Goal: Information Seeking & Learning: Learn about a topic

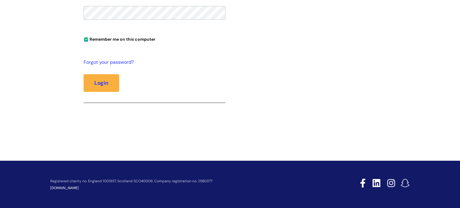
scroll to position [66, 0]
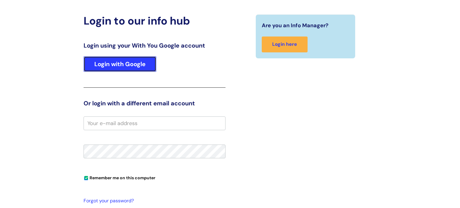
click at [128, 66] on link "Login with Google" at bounding box center [119, 64] width 73 height 16
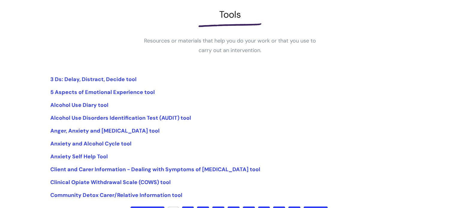
scroll to position [87, 0]
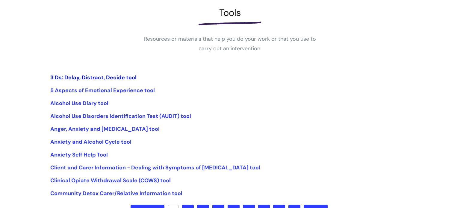
click at [112, 76] on link "3 Ds: Delay, Distract, Decide tool" at bounding box center [93, 77] width 86 height 7
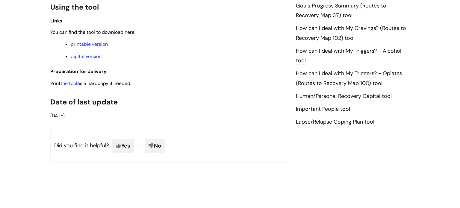
scroll to position [414, 0]
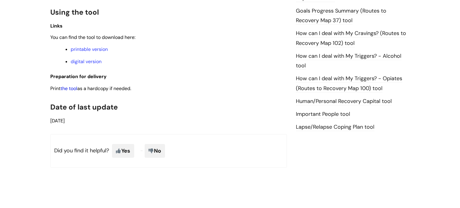
click at [74, 92] on link "the tool" at bounding box center [68, 88] width 17 height 6
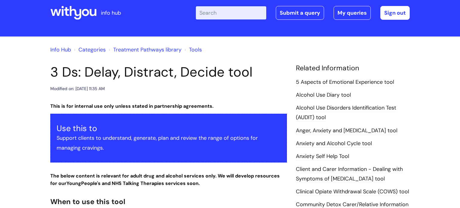
scroll to position [0, 0]
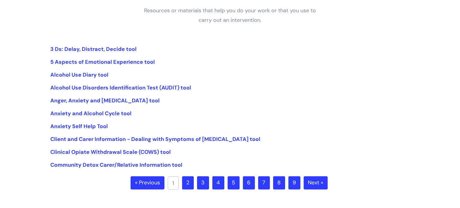
scroll to position [117, 0]
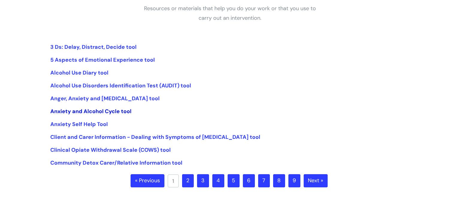
click at [107, 110] on link "Anxiety and Alcohol Cycle tool" at bounding box center [90, 111] width 81 height 7
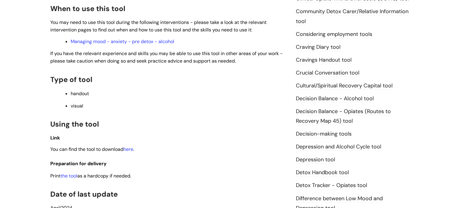
scroll to position [203, 0]
click at [125, 42] on link "Managing mood - anxiety - pre detox - alcohol" at bounding box center [123, 42] width 104 height 6
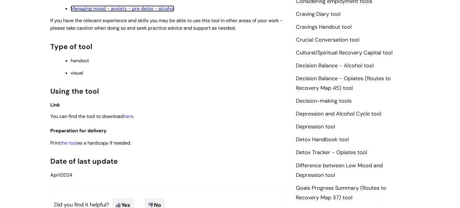
scroll to position [237, 0]
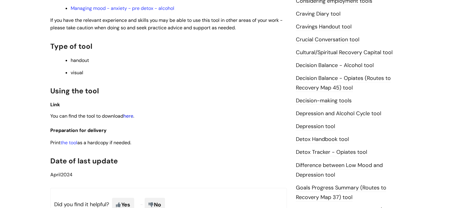
click at [128, 117] on link "here" at bounding box center [128, 116] width 10 height 6
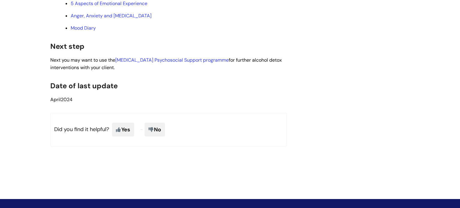
scroll to position [2183, 0]
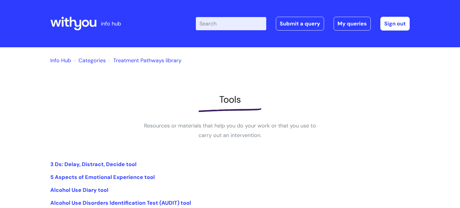
scroll to position [117, 0]
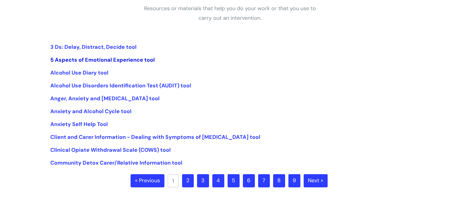
click at [130, 61] on link "5 Aspects of Emotional Experience tool" at bounding box center [102, 59] width 104 height 7
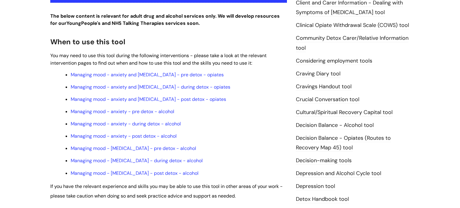
scroll to position [180, 0]
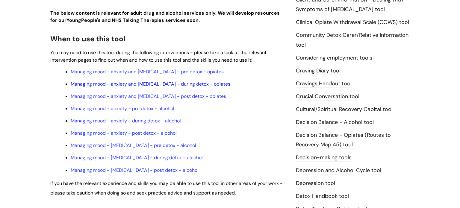
click at [189, 86] on link "Managing mood - anxiety and [MEDICAL_DATA] - during detox - opiates" at bounding box center [150, 84] width 159 height 6
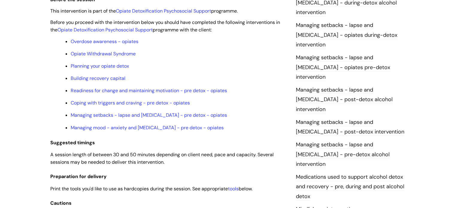
scroll to position [520, 0]
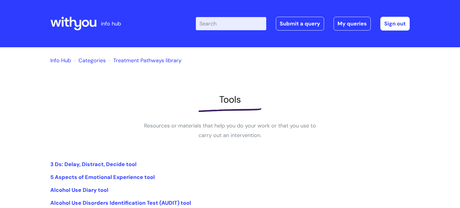
scroll to position [117, 0]
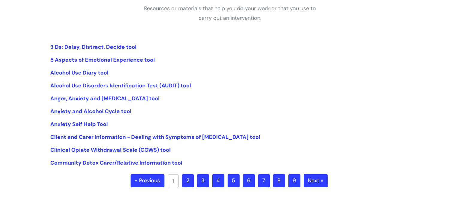
click at [192, 181] on link "2" at bounding box center [188, 180] width 12 height 13
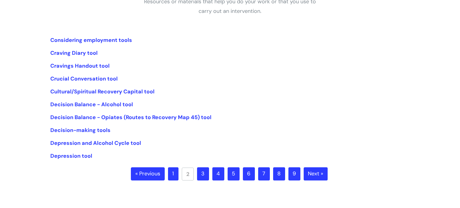
scroll to position [124, 0]
click at [89, 53] on link "Craving Diary tool" at bounding box center [73, 53] width 47 height 7
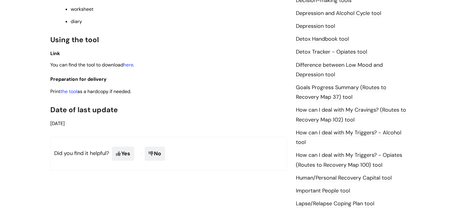
scroll to position [340, 0]
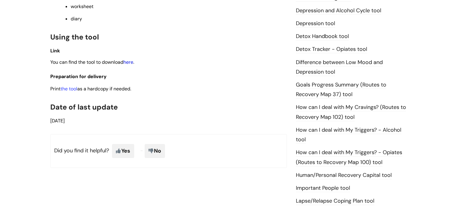
click at [130, 65] on link "here" at bounding box center [128, 62] width 10 height 6
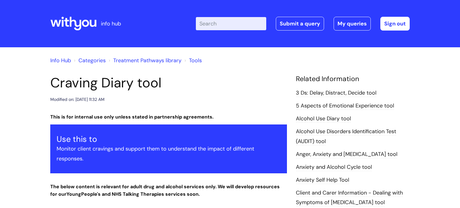
click at [231, 21] on input "Enter your search term here..." at bounding box center [231, 23] width 70 height 13
type input "cocaine"
click button "Search" at bounding box center [0, 0] width 0 height 0
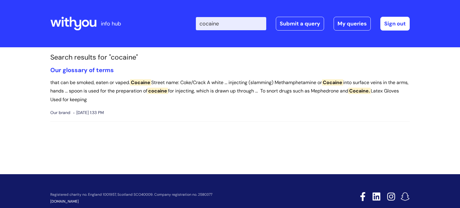
click at [132, 86] on p "that can be smoked, eaten or vaped. Cocaine Street name: Coke/Crack A white ...…" at bounding box center [229, 91] width 359 height 26
click at [96, 68] on link "Our glossary of terms" at bounding box center [81, 70] width 63 height 8
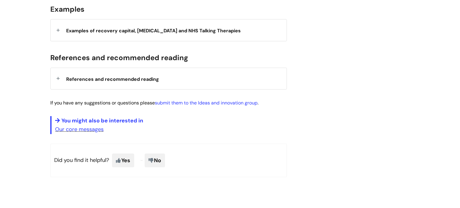
scroll to position [465, 0]
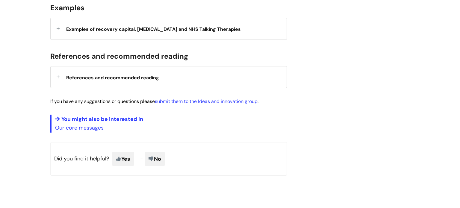
click at [132, 76] on span "References and recommended reading" at bounding box center [112, 77] width 93 height 6
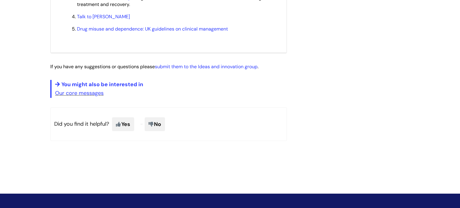
scroll to position [615, 0]
